Goal: Information Seeking & Learning: Learn about a topic

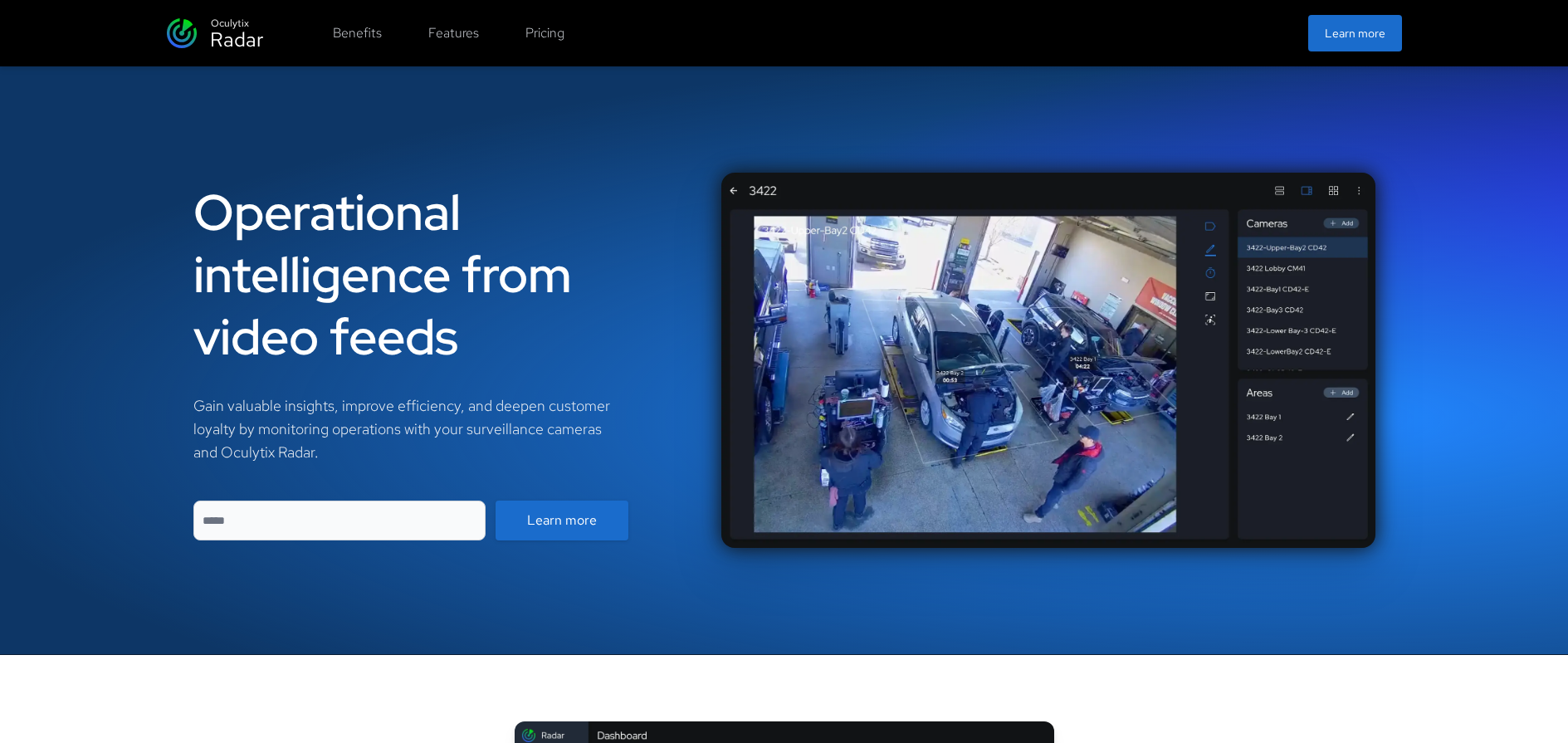
click at [375, 33] on button "Benefits" at bounding box center [358, 33] width 69 height 33
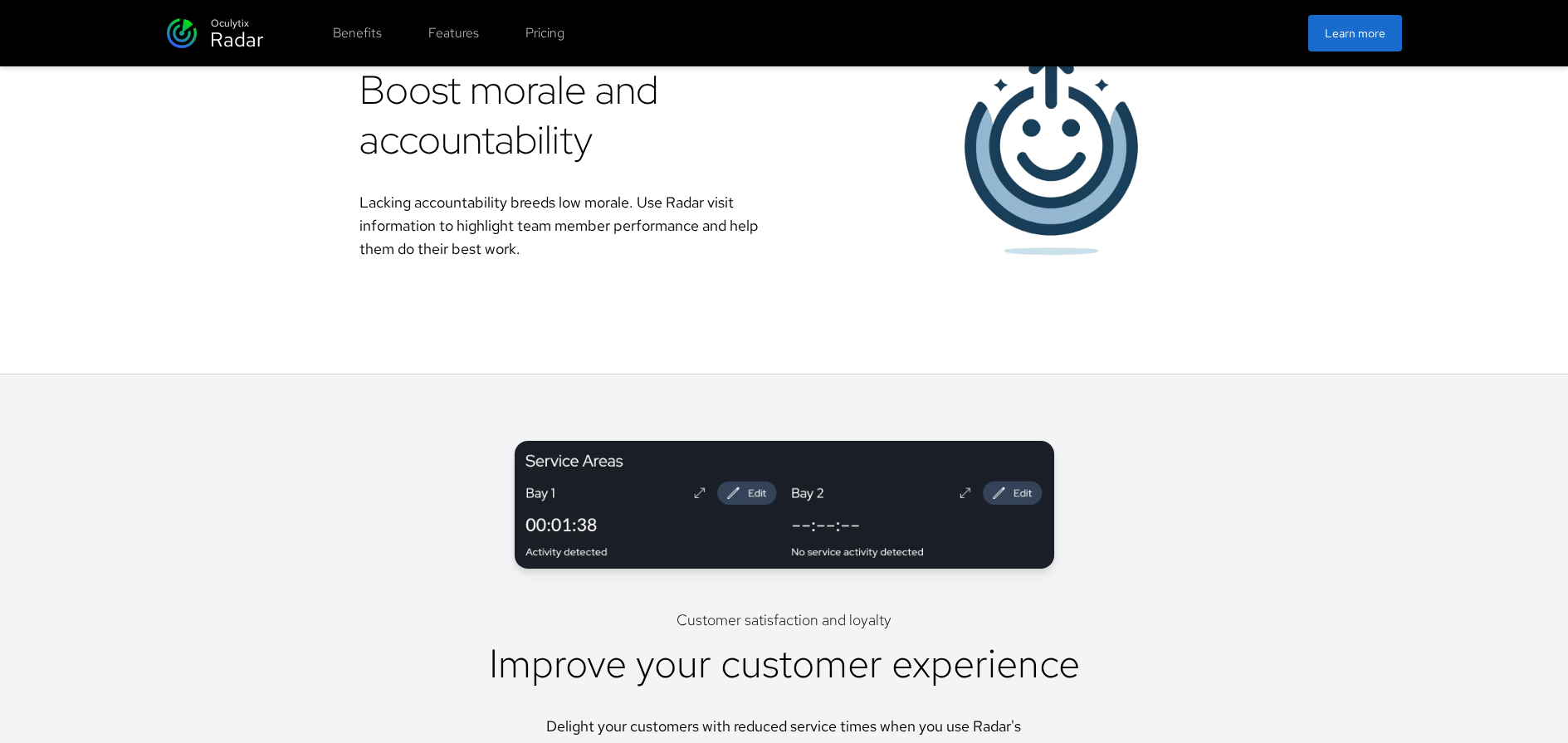
scroll to position [1812, 0]
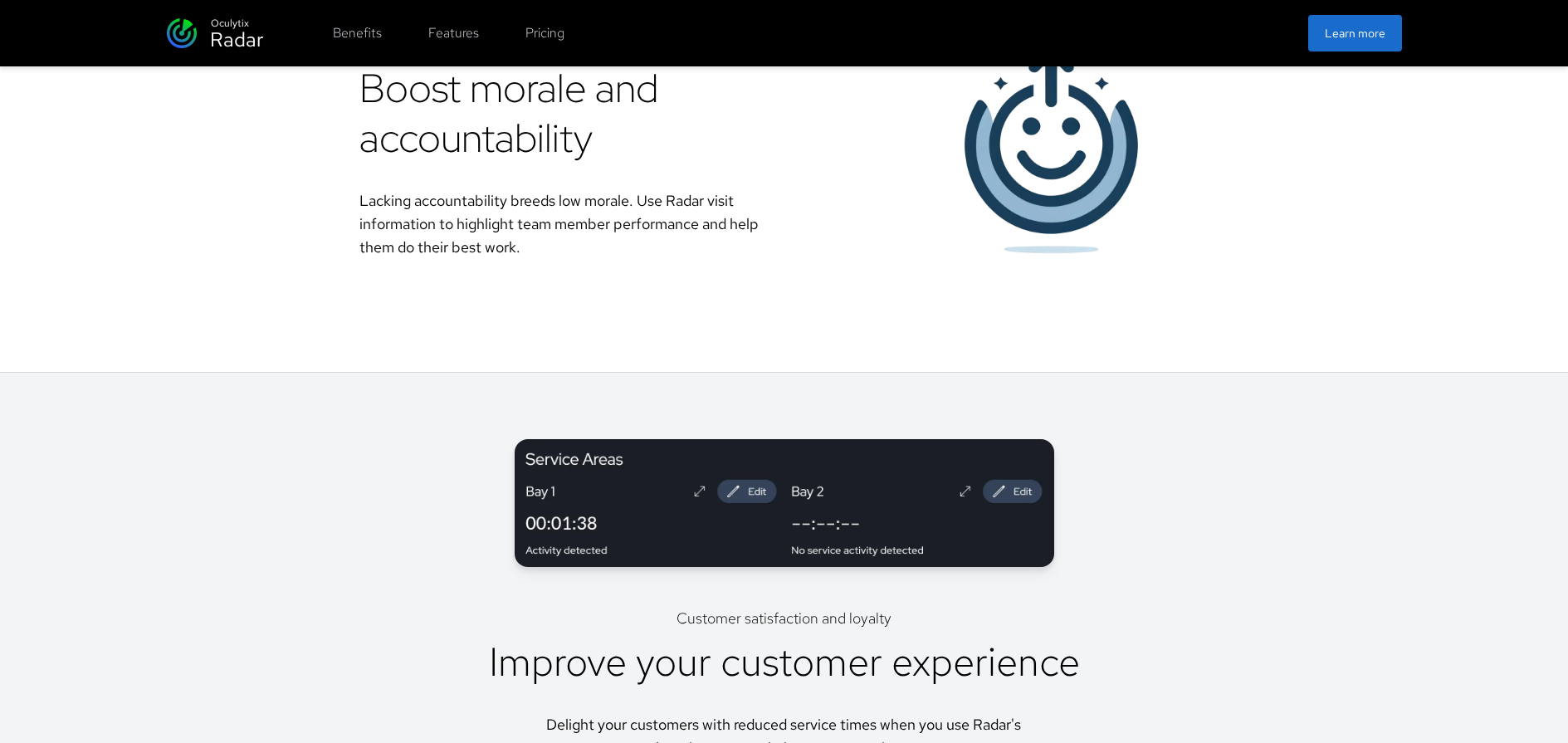
click at [1347, 25] on button "Learn more" at bounding box center [1355, 33] width 94 height 36
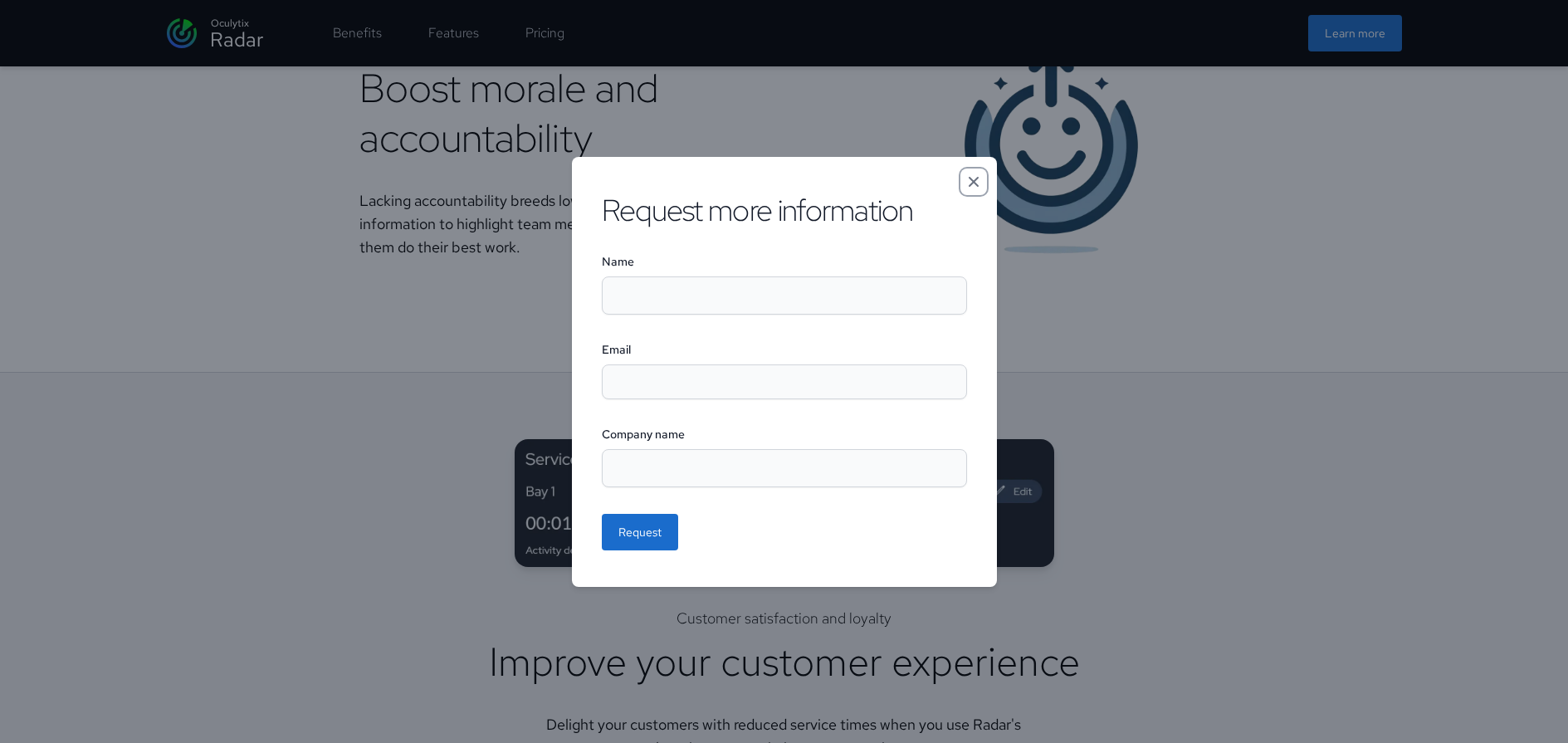
click at [975, 179] on icon "Close modal" at bounding box center [973, 180] width 10 height 10
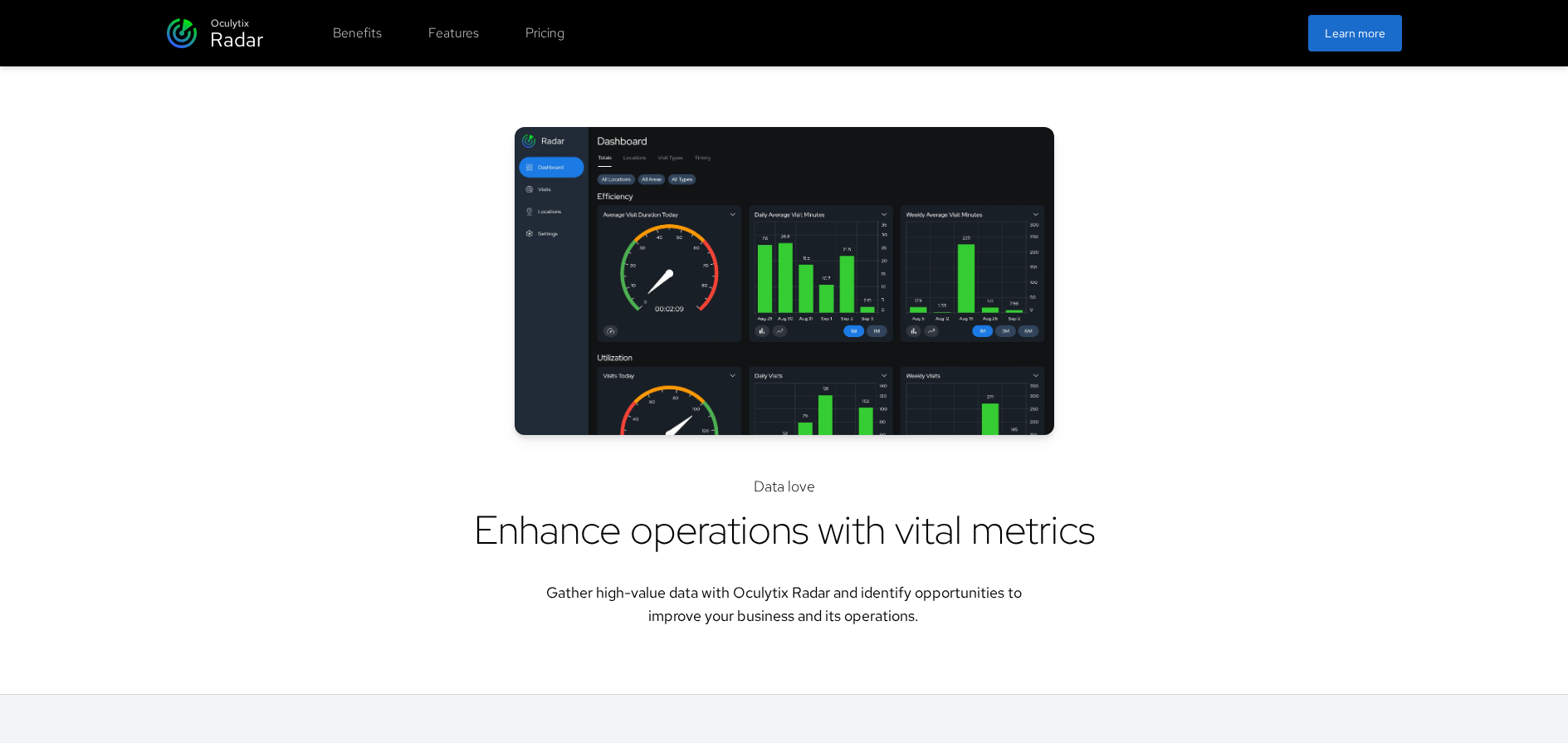
scroll to position [0, 0]
